Goal: Transaction & Acquisition: Purchase product/service

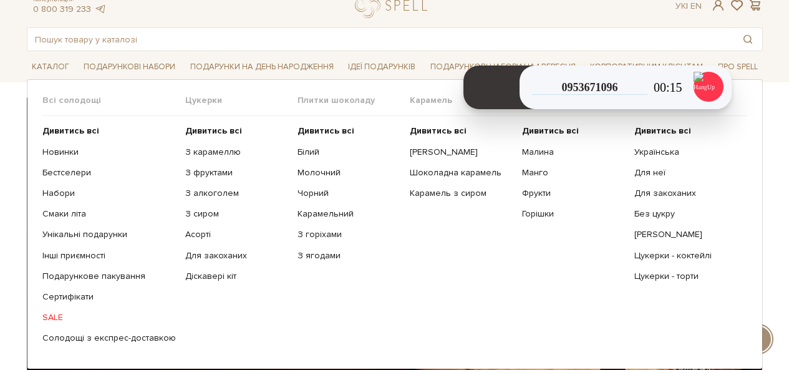
scroll to position [62, 0]
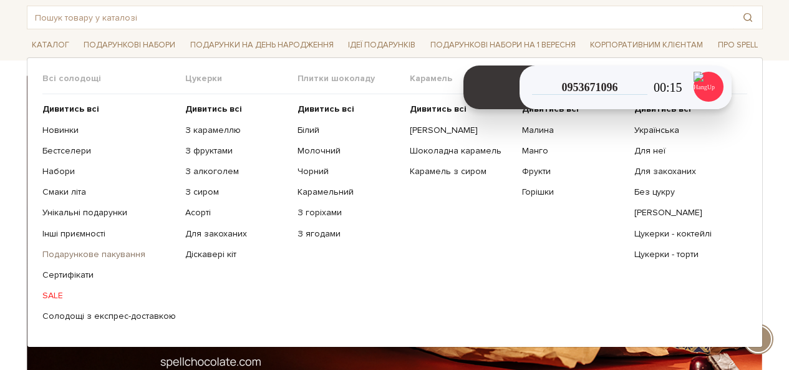
click at [85, 251] on link "Подарункове пакування" at bounding box center [108, 254] width 133 height 11
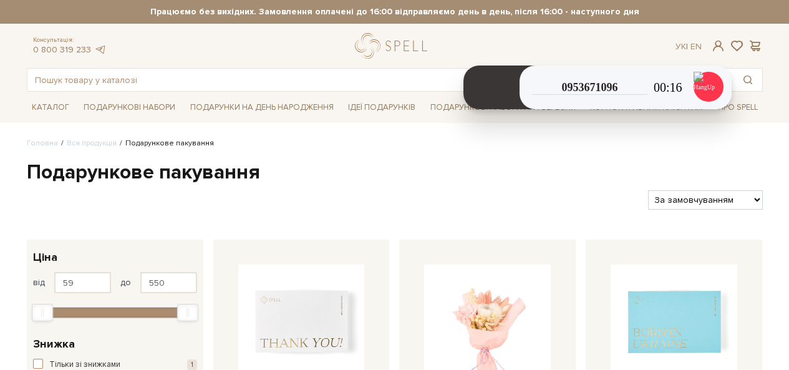
drag, startPoint x: 0, startPoint y: 0, endPoint x: 694, endPoint y: 208, distance: 724.0
click at [696, 202] on select "За замовчуванням За Ціною (зростання) За Ціною (зменшення) Новинки За популярні…" at bounding box center [705, 199] width 114 height 19
select select "https://spellchocolate.com/our-productions/podarunkov%D1%96-paketi/?sort=p.pric…"
click at [648, 190] on select "За замовчуванням За Ціною (зростання) За Ціною (зменшення) Новинки За популярні…" at bounding box center [705, 199] width 114 height 19
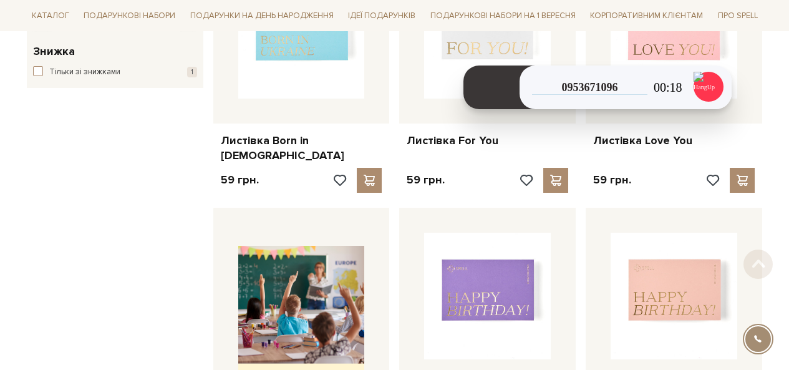
scroll to position [312, 0]
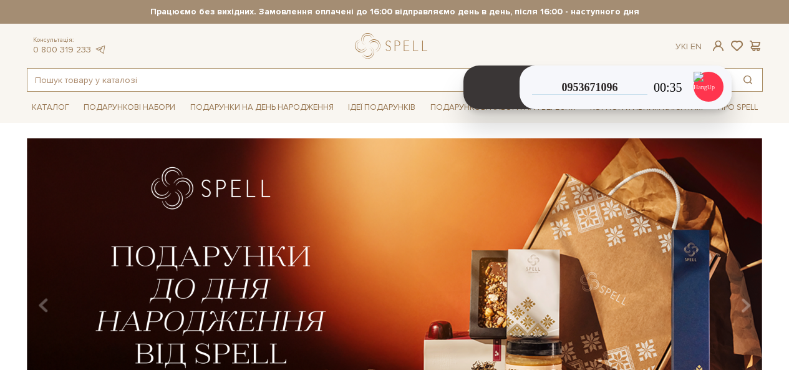
click at [344, 89] on input "text" at bounding box center [380, 80] width 706 height 22
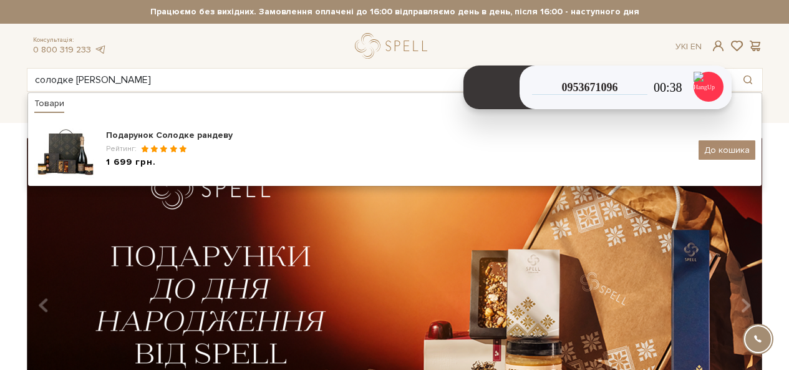
type input "солодке [PERSON_NAME]"
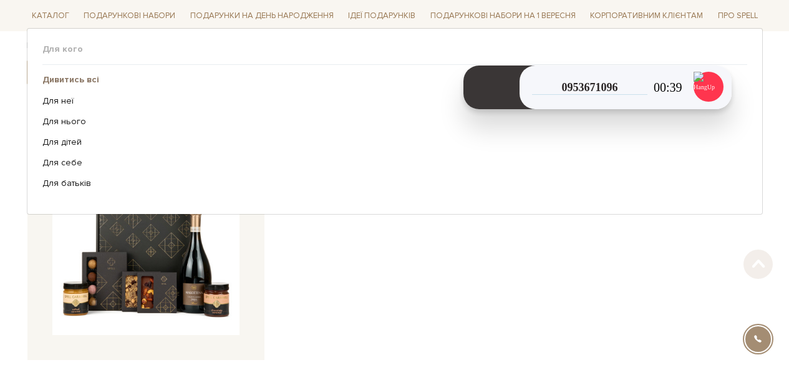
scroll to position [249, 0]
